Goal: Feedback & Contribution: Submit feedback/report problem

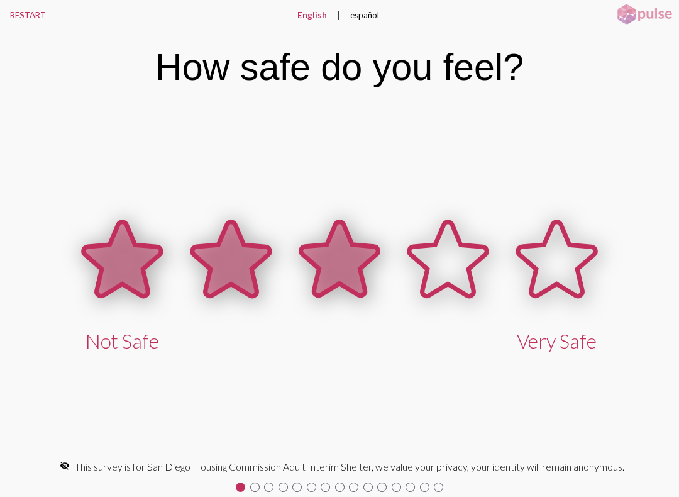
click at [336, 281] on icon at bounding box center [339, 259] width 77 height 74
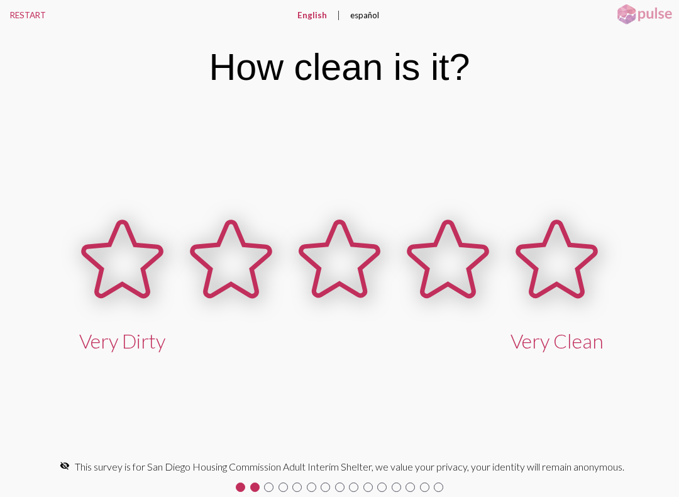
click at [331, 265] on icon at bounding box center [339, 259] width 77 height 74
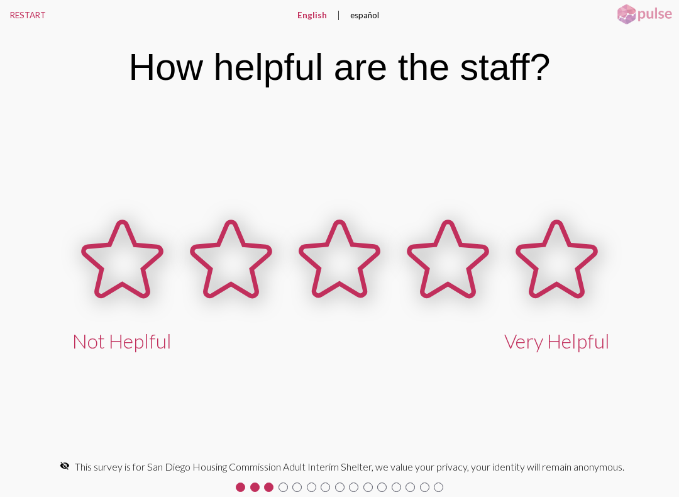
click at [228, 275] on icon at bounding box center [230, 259] width 77 height 74
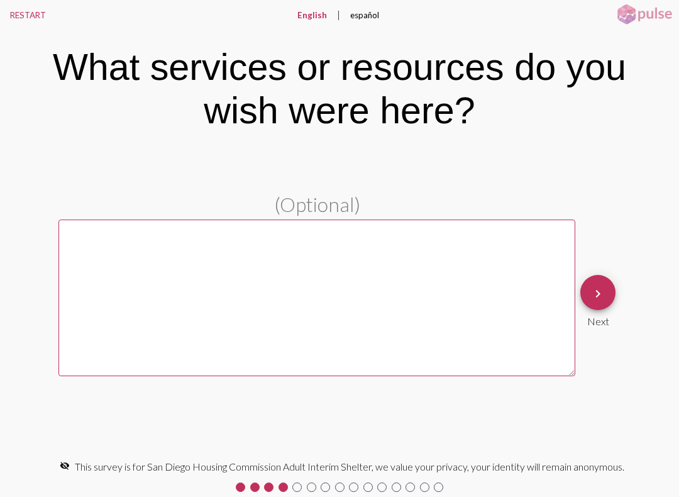
click at [86, 241] on textarea at bounding box center [316, 298] width 517 height 157
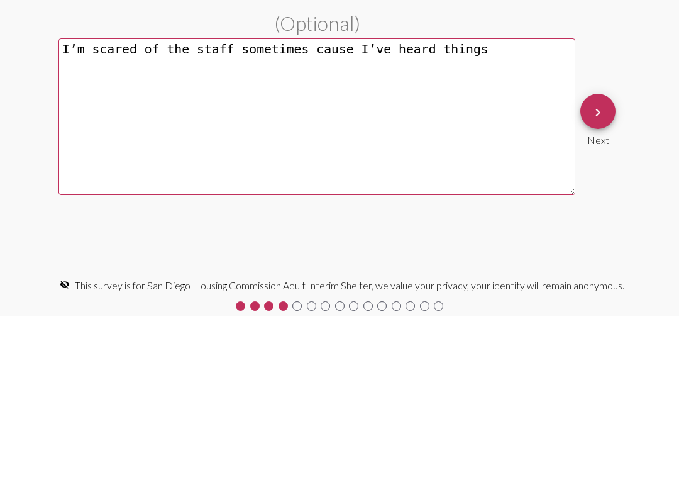
type textarea "I’m scared of the staff sometimes cause I’ve heard things"
click at [611, 275] on button "keyboard_arrow_right" at bounding box center [598, 292] width 35 height 35
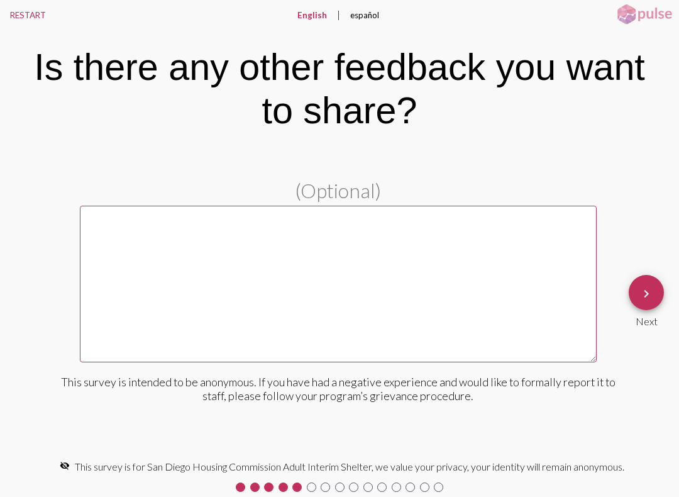
click at [153, 234] on textarea at bounding box center [338, 284] width 517 height 157
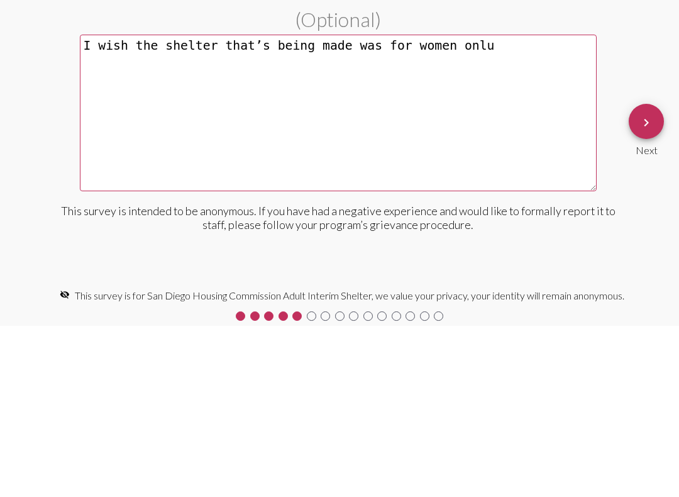
type textarea "I wish the shelter that’s being made was for women onlu"
click at [638, 275] on button "keyboard_arrow_right" at bounding box center [646, 292] width 35 height 35
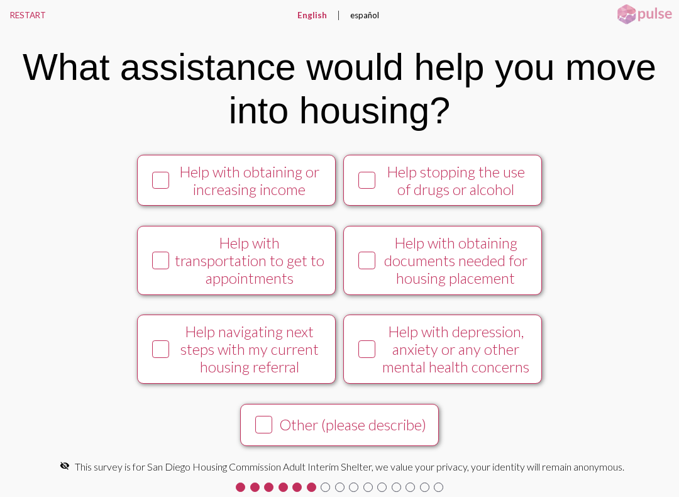
scroll to position [170, 0]
click at [154, 247] on div at bounding box center [161, 260] width 26 height 26
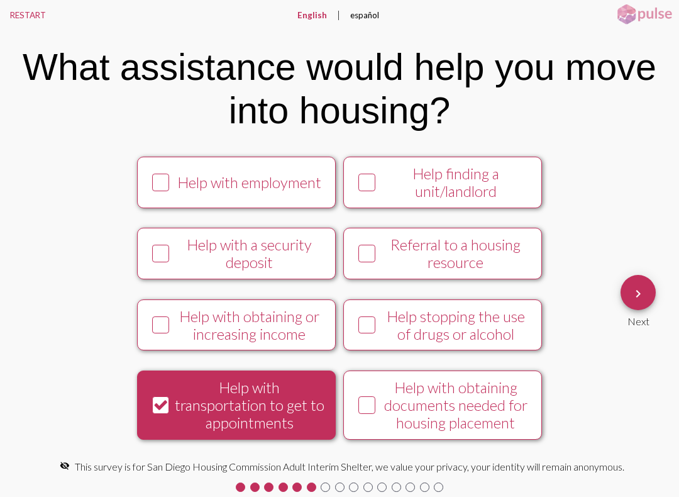
scroll to position [0, 0]
click at [174, 191] on div "Help with employment" at bounding box center [250, 183] width 152 height 18
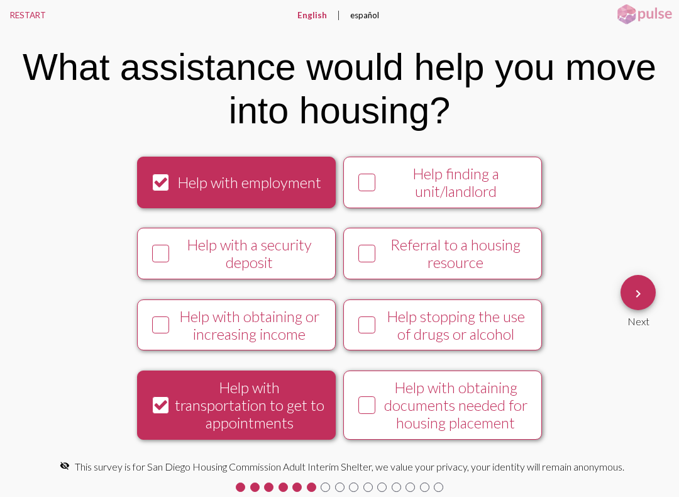
click at [153, 262] on icon at bounding box center [160, 254] width 15 height 16
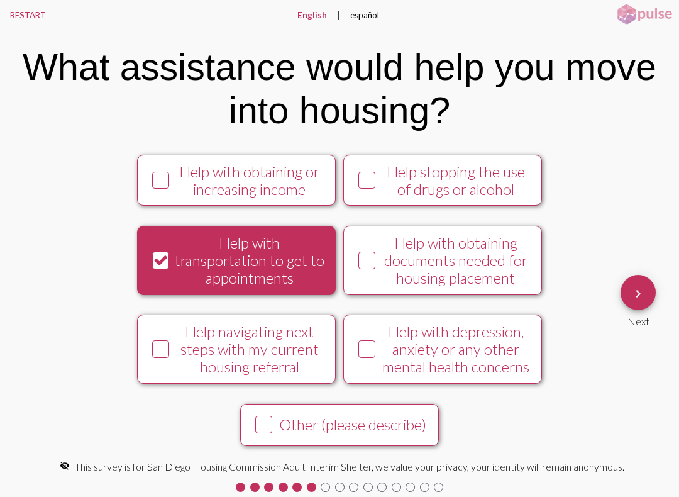
scroll to position [170, 0]
click at [631, 293] on mat-icon "keyboard_arrow_right" at bounding box center [638, 293] width 15 height 15
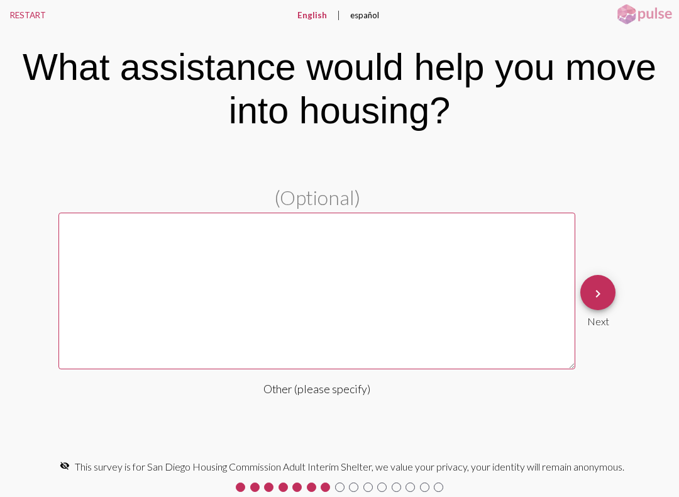
click at [127, 253] on textarea at bounding box center [316, 291] width 517 height 157
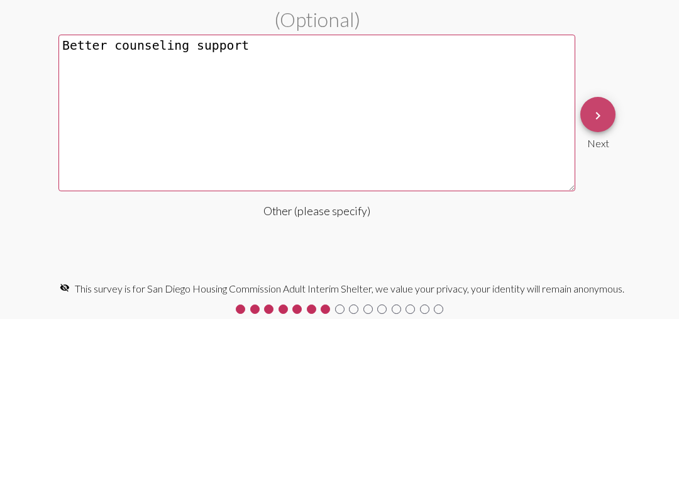
type textarea "Better counseling support"
click at [586, 275] on button "keyboard_arrow_right" at bounding box center [598, 292] width 35 height 35
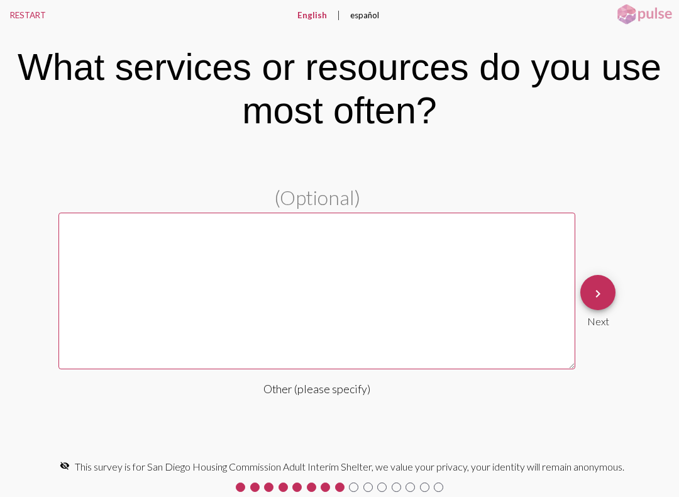
click at [165, 247] on textarea at bounding box center [316, 291] width 517 height 157
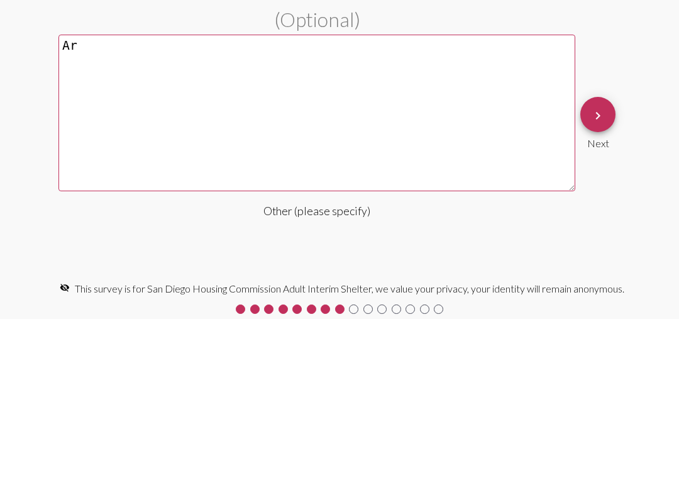
type textarea "A"
type textarea "Arts and crafts I like"
click at [593, 286] on mat-icon "keyboard_arrow_right" at bounding box center [598, 293] width 15 height 15
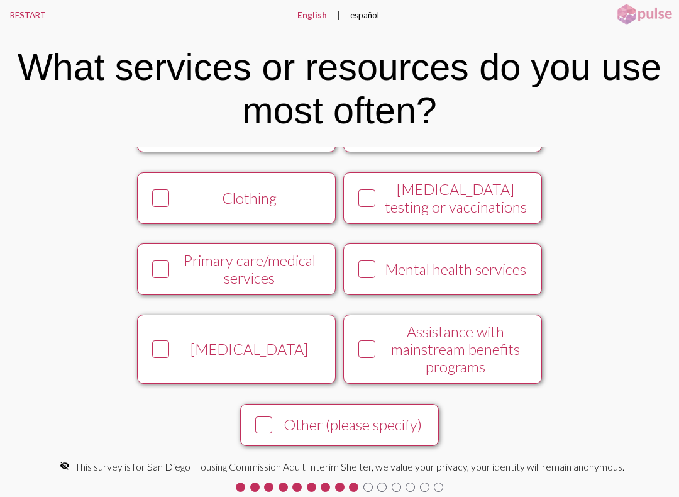
scroll to position [50, 0]
click at [185, 192] on div "Clothing" at bounding box center [250, 198] width 152 height 18
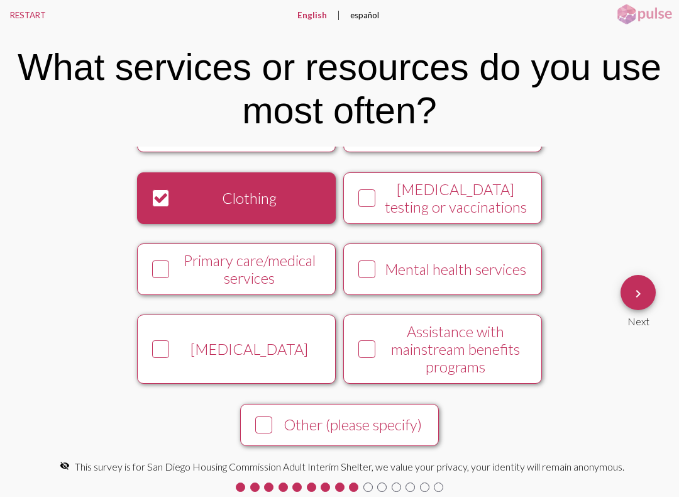
scroll to position [65, 0]
click at [645, 302] on span "keyboard_arrow_right" at bounding box center [638, 293] width 15 height 36
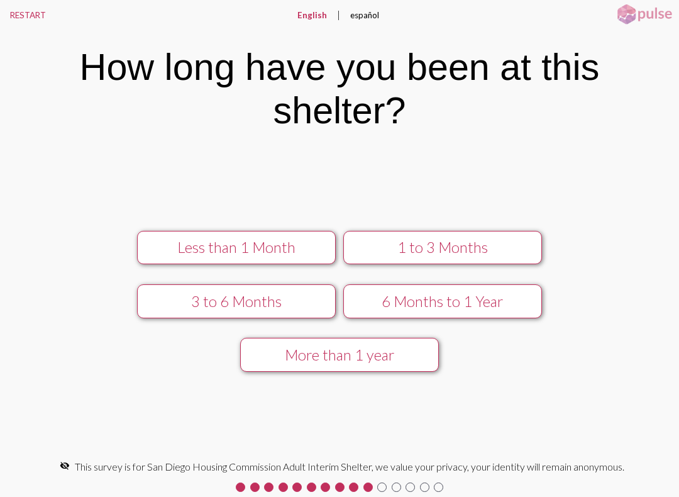
click at [396, 242] on div "1 to 3 Months" at bounding box center [442, 247] width 177 height 18
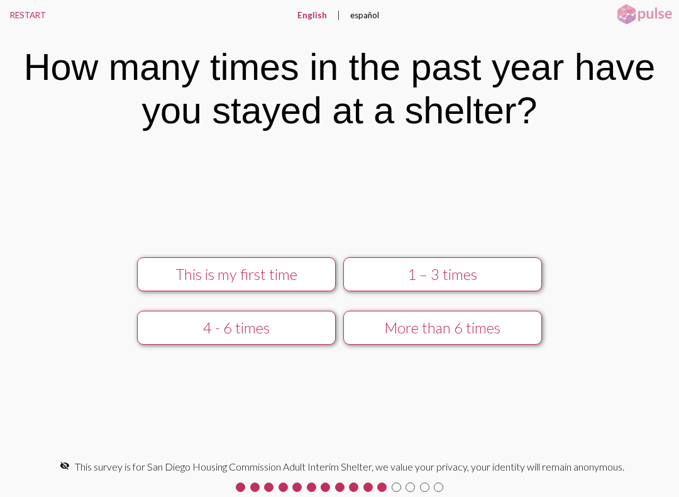
click at [219, 331] on div "4 - 6 times" at bounding box center [236, 328] width 177 height 18
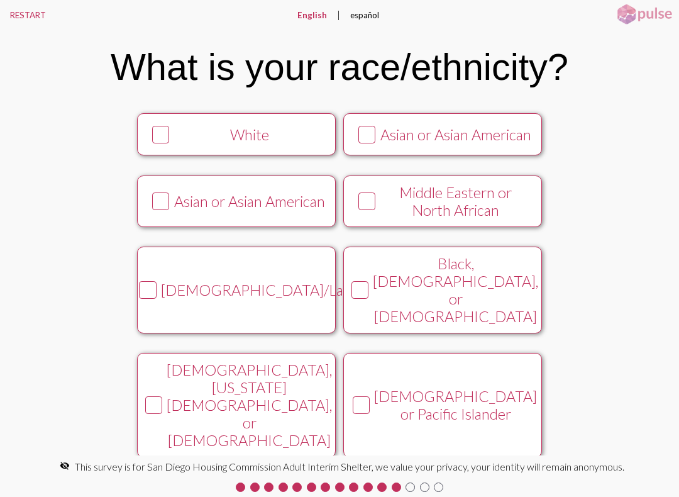
click at [183, 155] on button "White" at bounding box center [236, 134] width 199 height 42
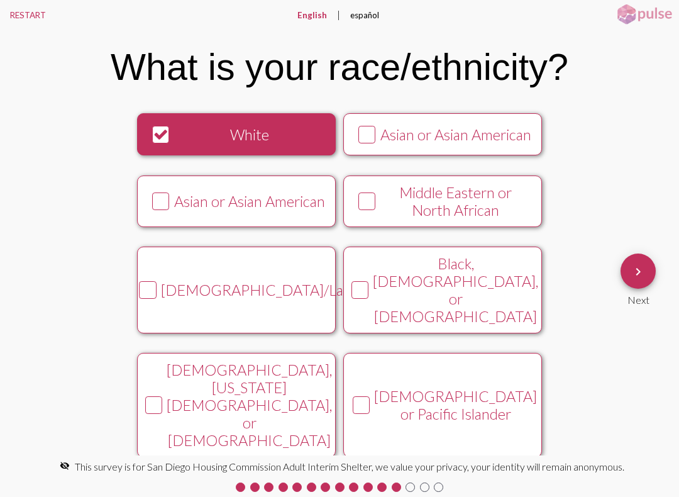
click at [640, 269] on mat-icon "keyboard_arrow_right" at bounding box center [638, 271] width 15 height 15
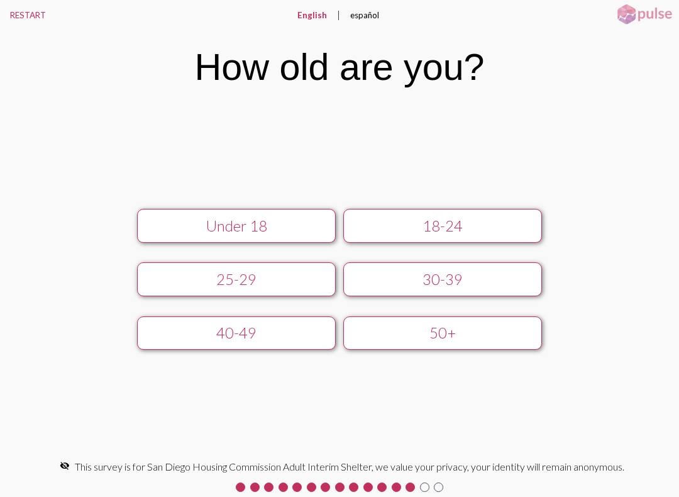
click at [206, 268] on button "25-29" at bounding box center [236, 279] width 199 height 34
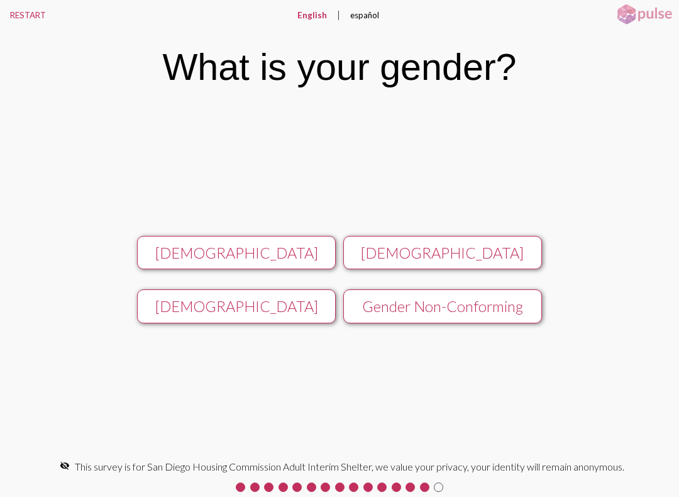
click at [229, 246] on div "[DEMOGRAPHIC_DATA]" at bounding box center [236, 253] width 177 height 18
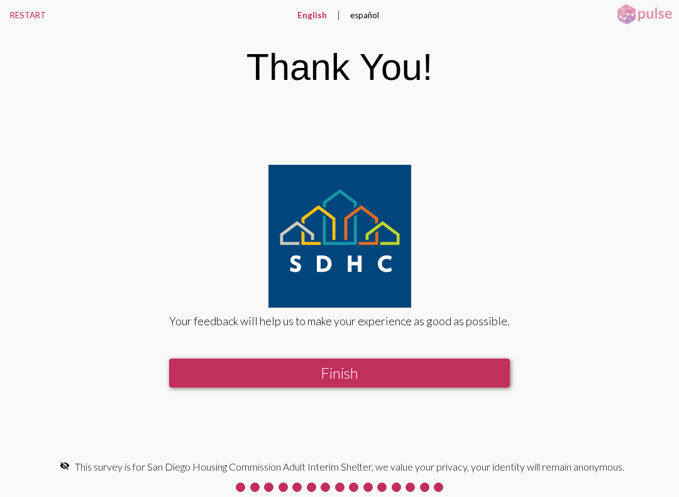
click at [281, 373] on button "Finish" at bounding box center [339, 372] width 341 height 29
